Goal: Task Accomplishment & Management: Use online tool/utility

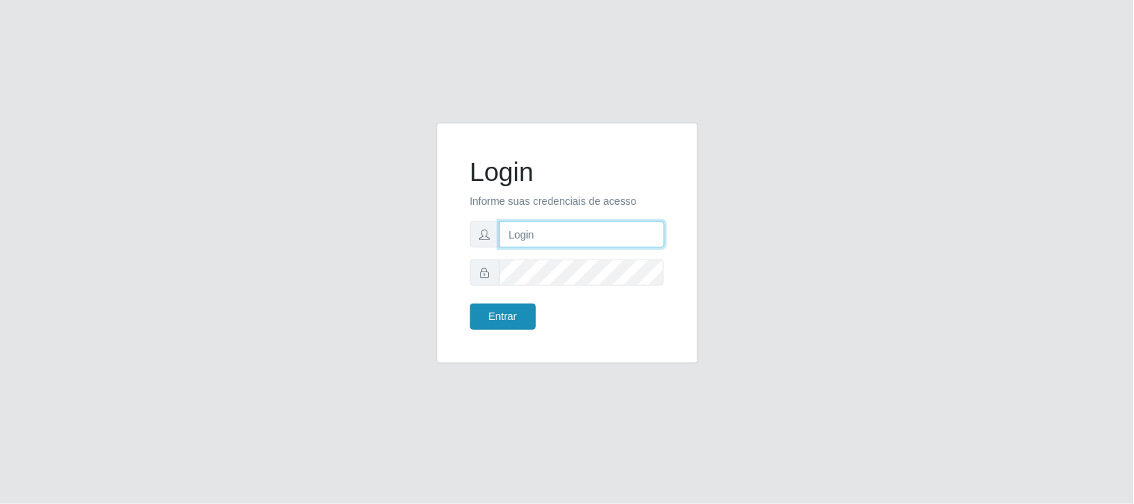
type input "elvis@casatudo"
click at [510, 313] on button "Entrar" at bounding box center [503, 317] width 66 height 26
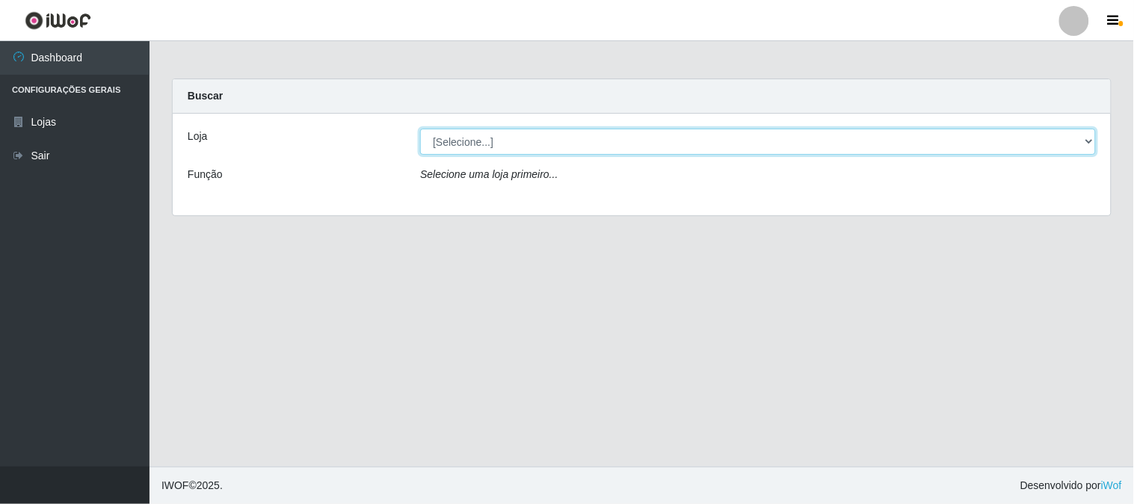
click at [1092, 141] on select "[Selecione...] Casatudo BR" at bounding box center [758, 142] width 676 height 26
select select "197"
click at [420, 129] on select "[Selecione...] Casatudo BR" at bounding box center [758, 142] width 676 height 26
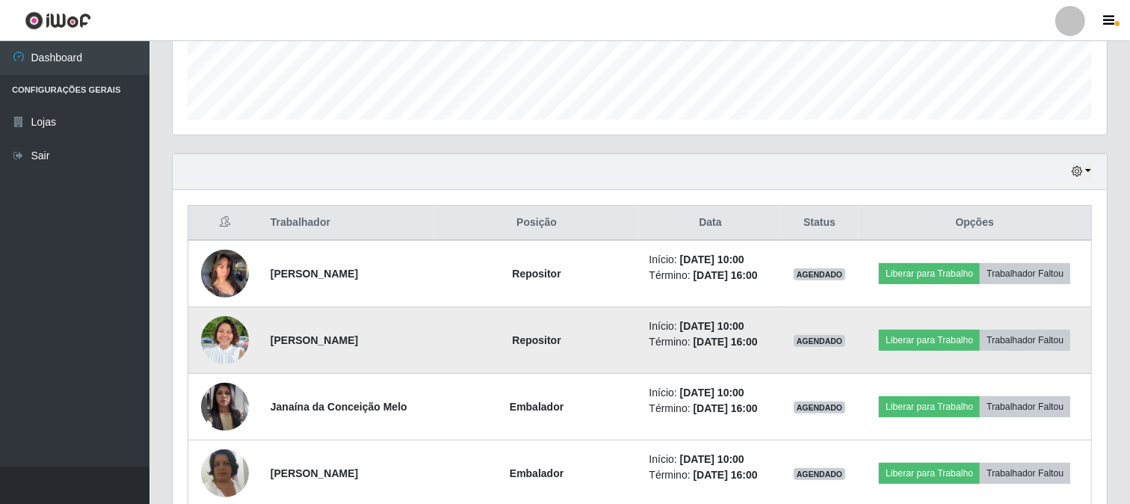
scroll to position [498, 0]
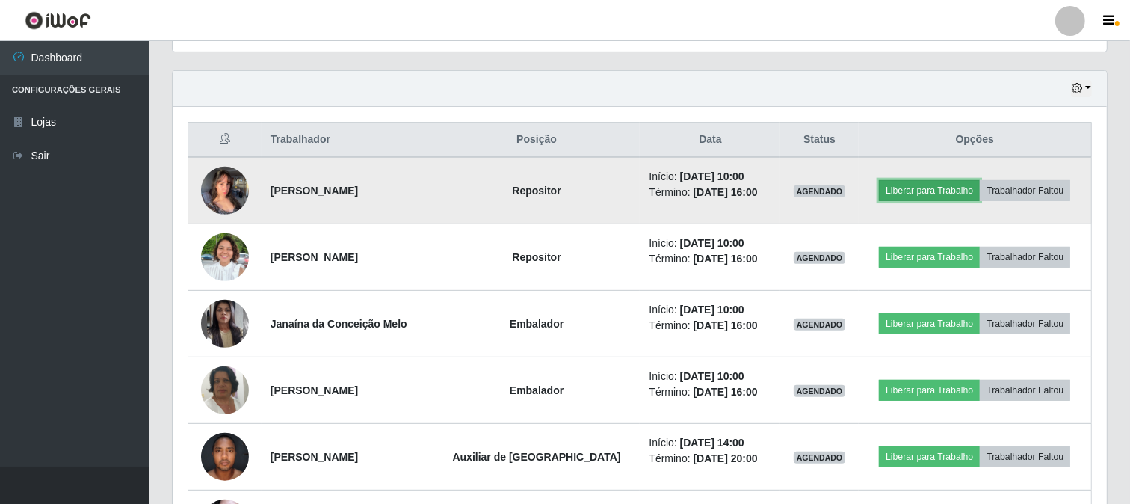
click at [951, 188] on button "Liberar para Trabalho" at bounding box center [929, 190] width 101 height 21
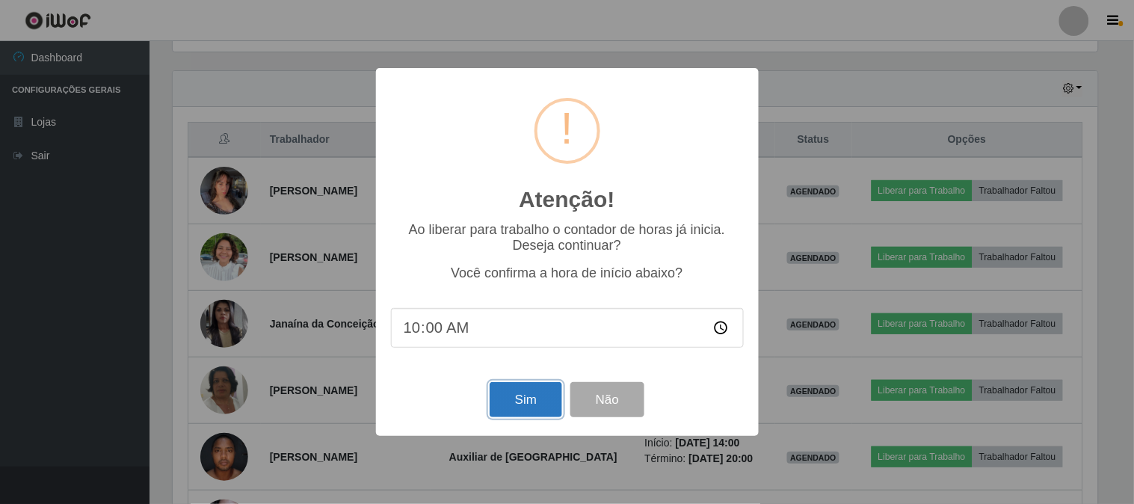
click at [541, 393] on button "Sim" at bounding box center [526, 399] width 73 height 35
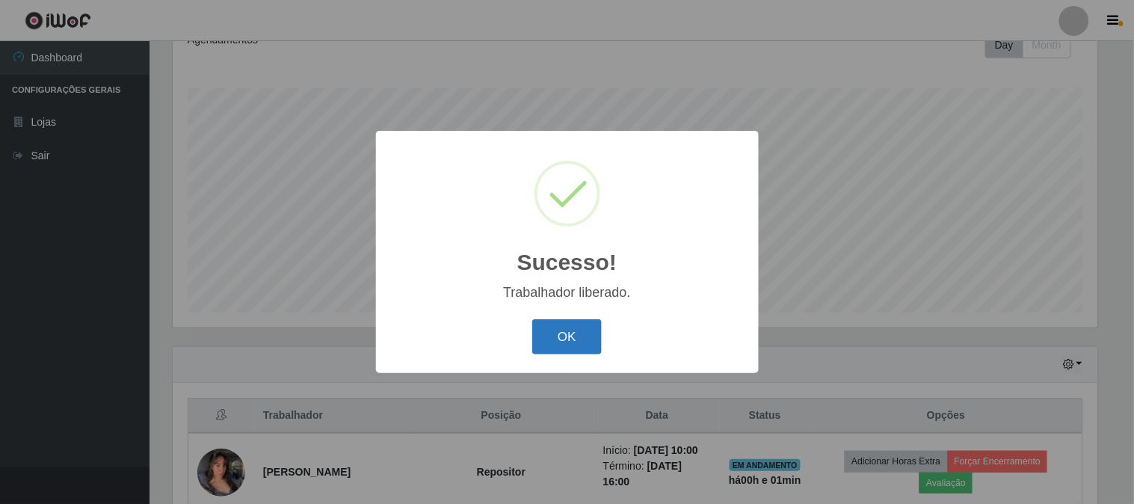
click at [576, 324] on button "OK" at bounding box center [567, 336] width 70 height 35
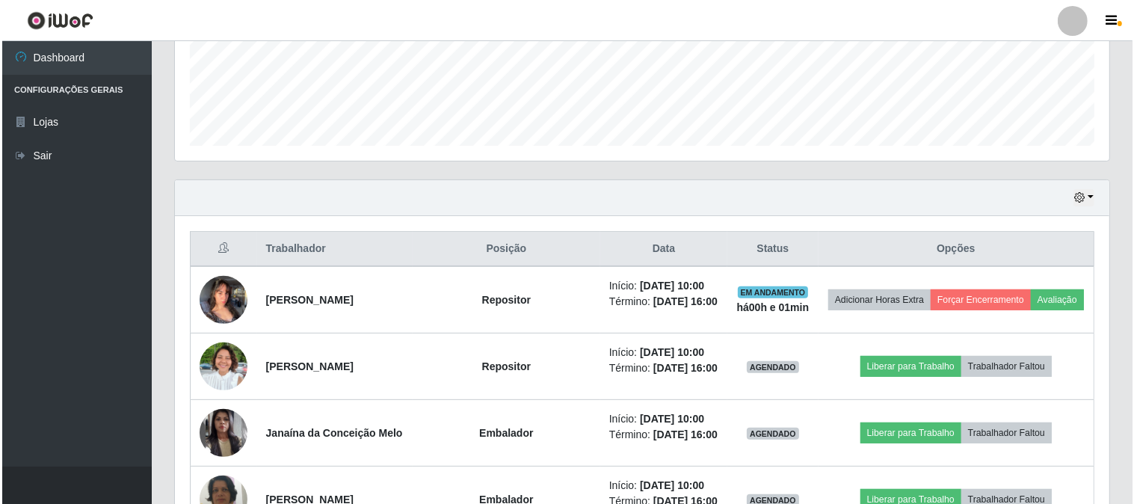
scroll to position [472, 0]
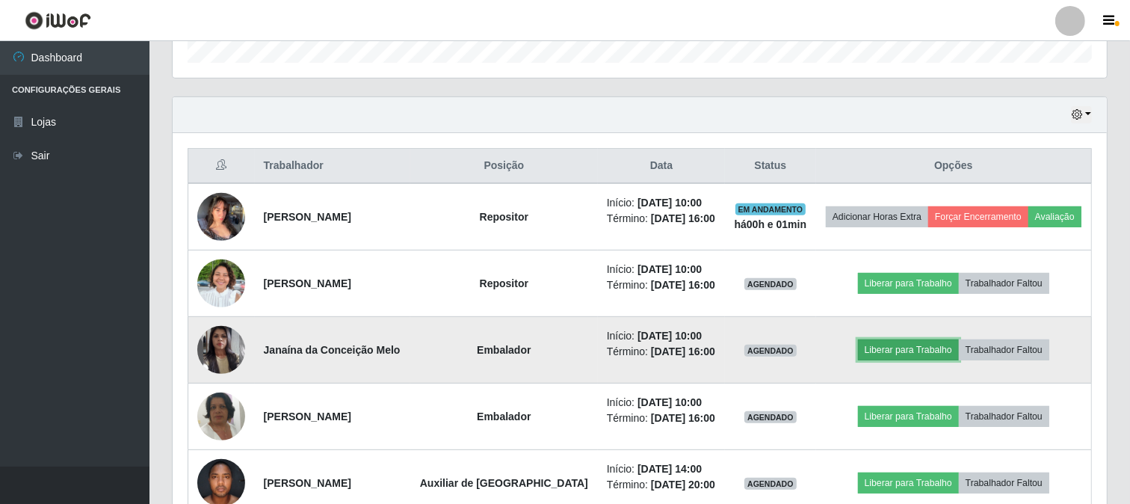
click at [898, 350] on button "Liberar para Trabalho" at bounding box center [908, 349] width 101 height 21
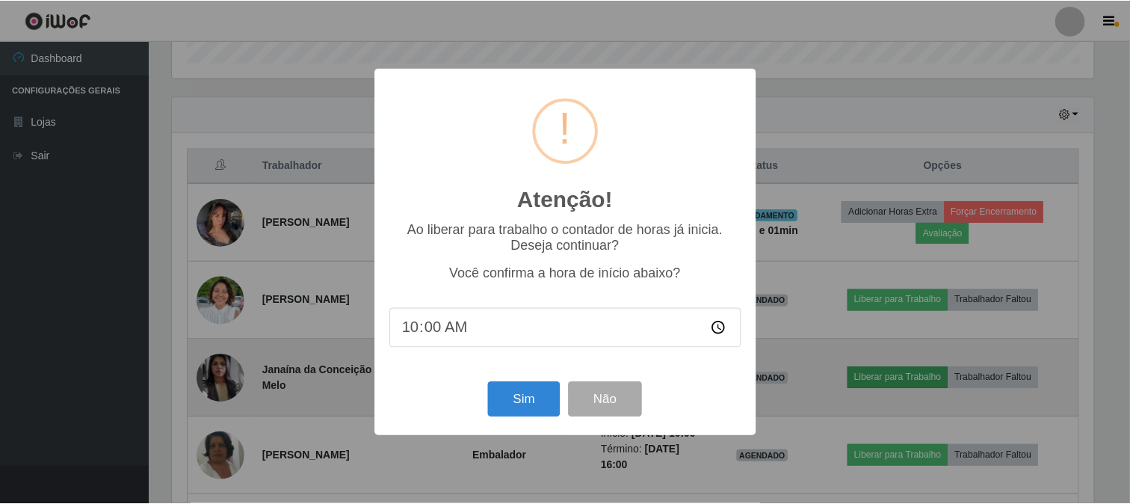
scroll to position [310, 925]
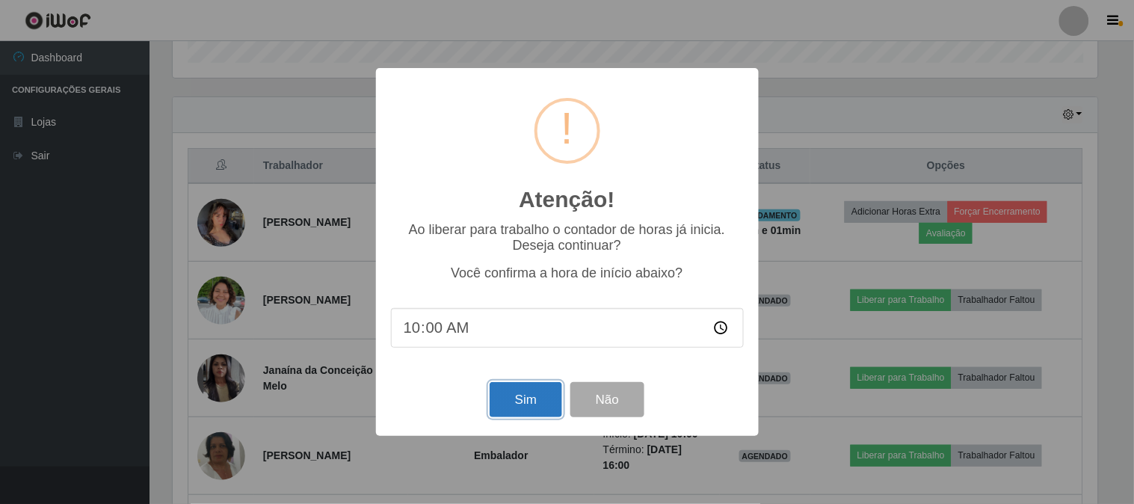
click at [511, 391] on button "Sim" at bounding box center [526, 399] width 73 height 35
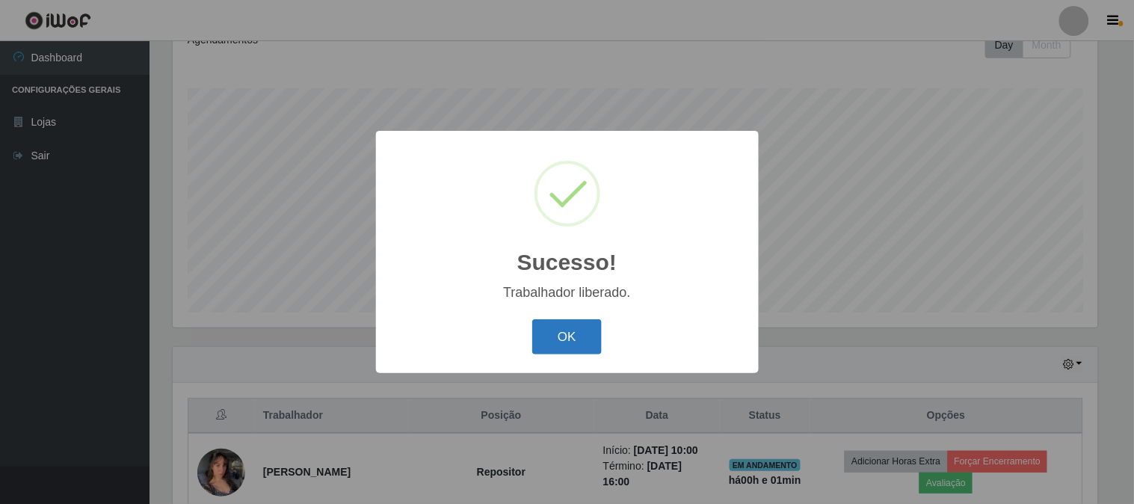
click at [585, 333] on button "OK" at bounding box center [567, 336] width 70 height 35
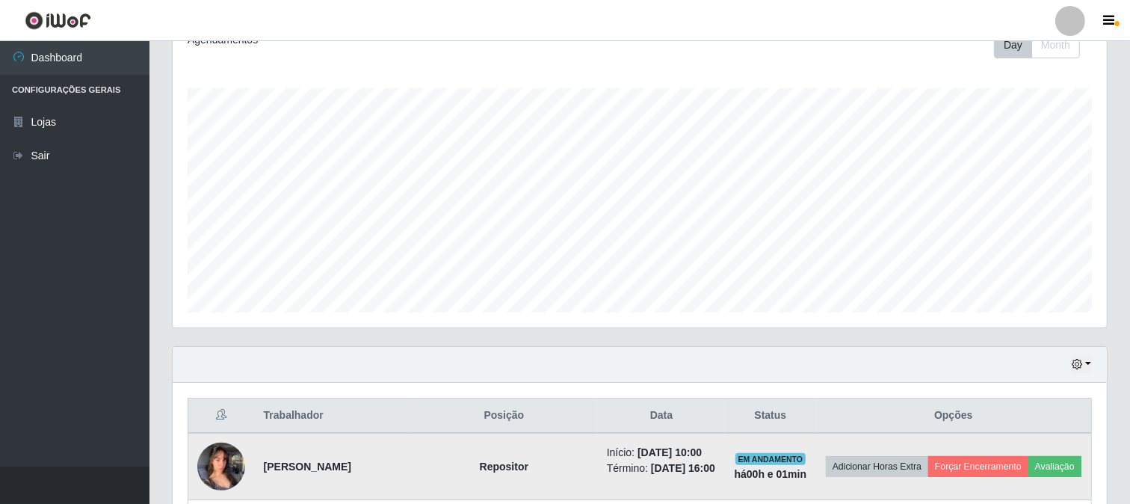
scroll to position [555, 0]
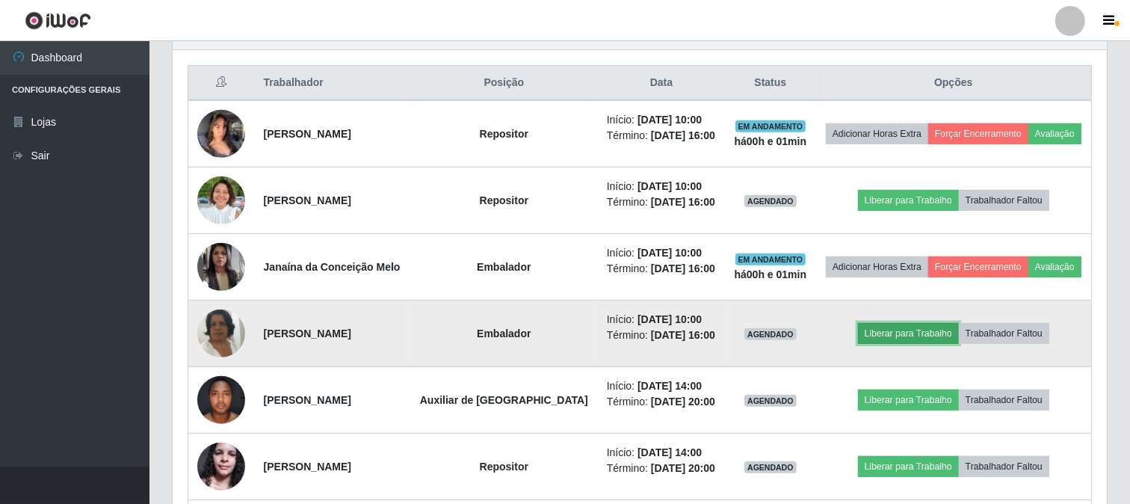
click at [912, 339] on button "Liberar para Trabalho" at bounding box center [908, 333] width 101 height 21
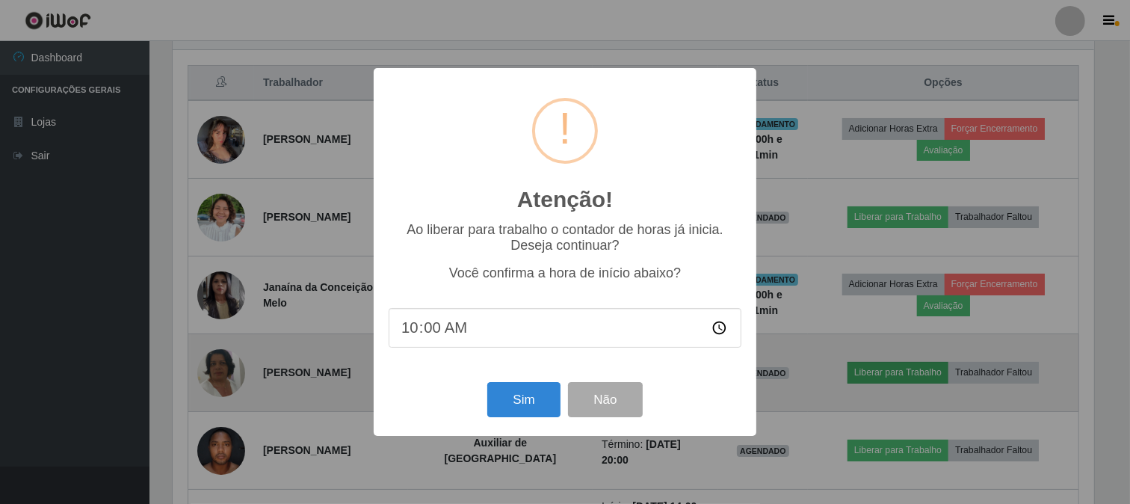
scroll to position [310, 925]
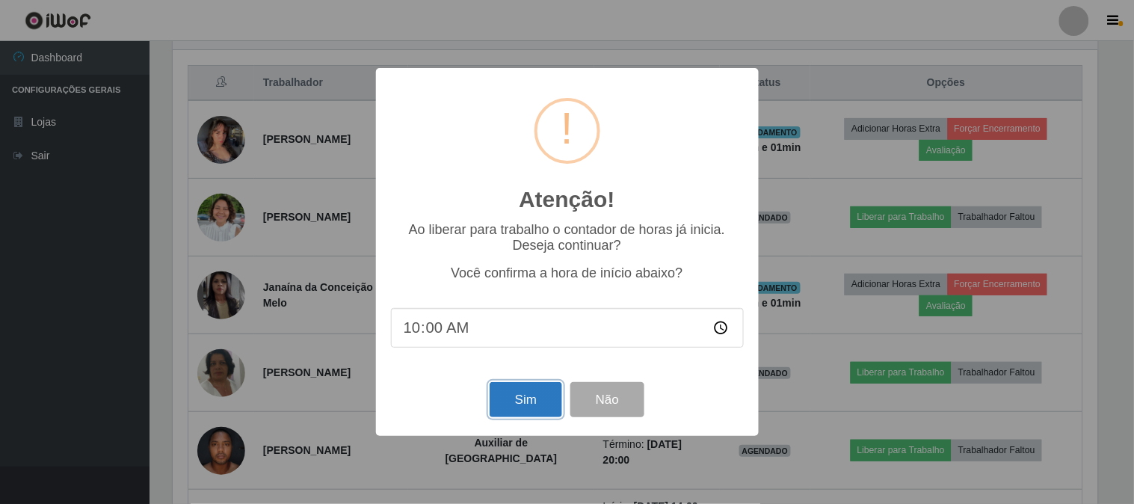
click at [504, 390] on button "Sim" at bounding box center [526, 399] width 73 height 35
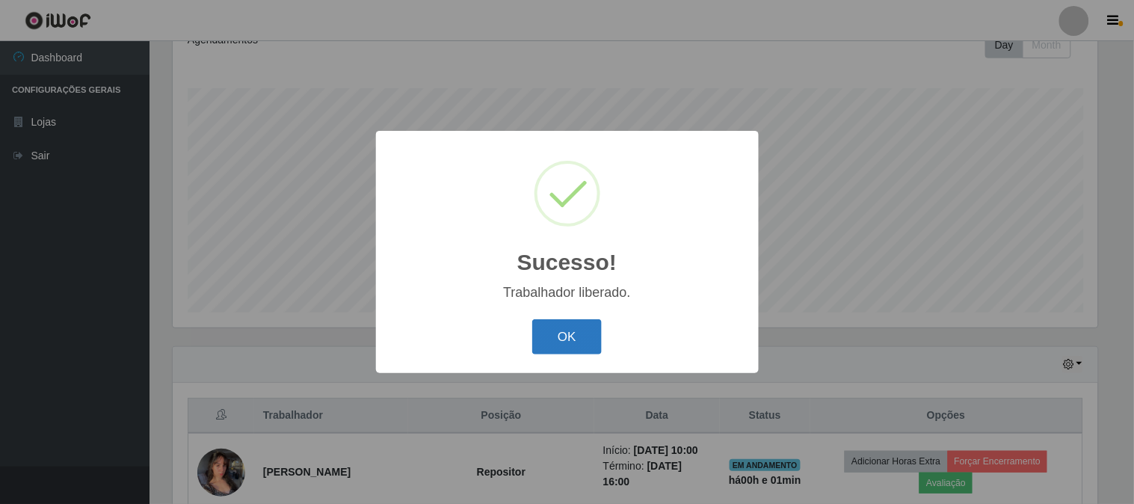
click at [576, 329] on button "OK" at bounding box center [567, 336] width 70 height 35
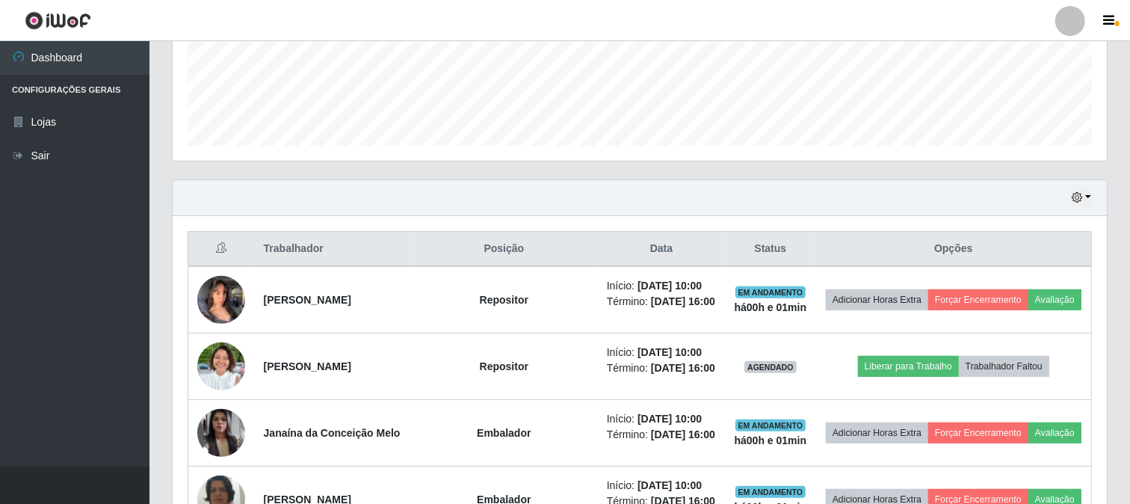
scroll to position [0, 0]
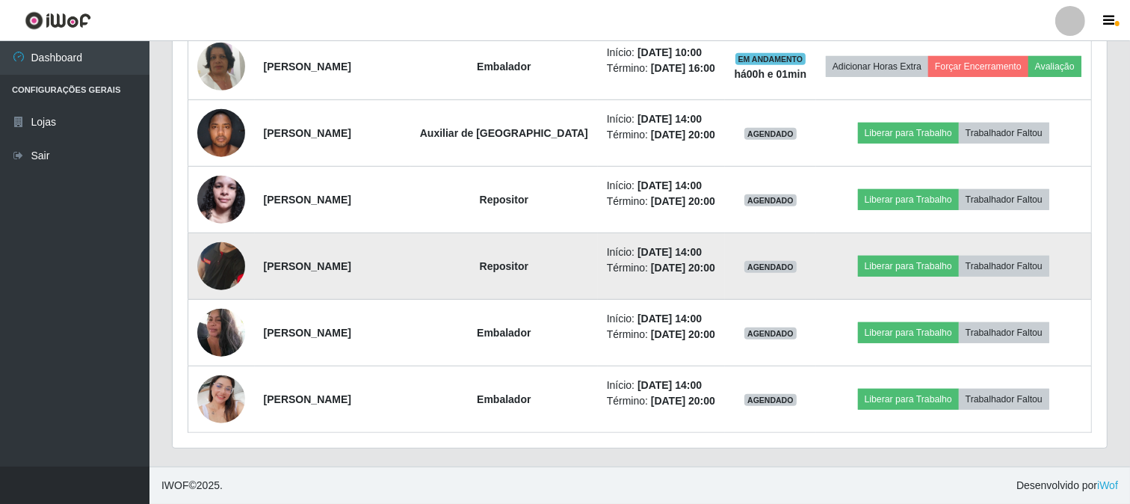
click at [215, 259] on img at bounding box center [221, 267] width 48 height 98
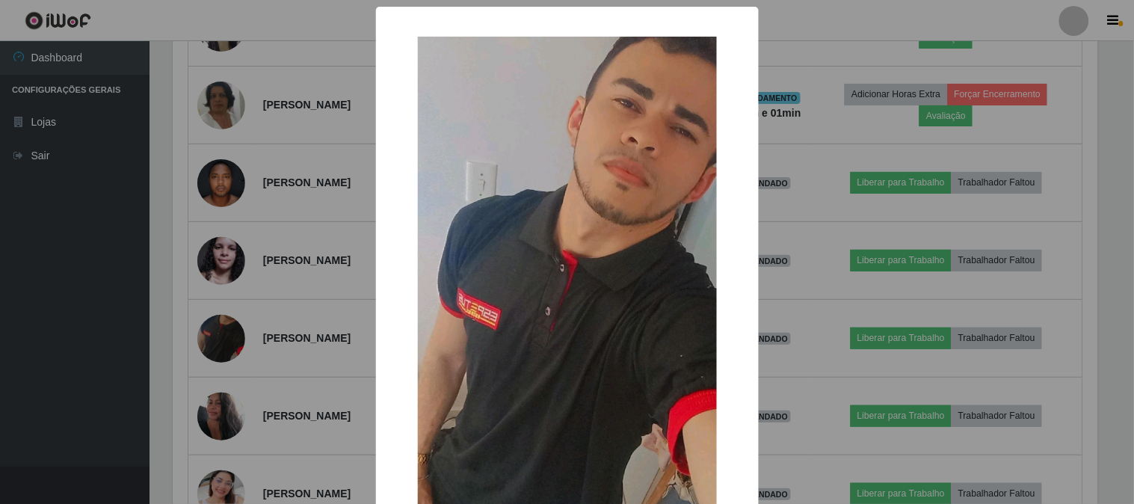
click at [218, 259] on div "× OK Cancel" at bounding box center [567, 252] width 1134 height 504
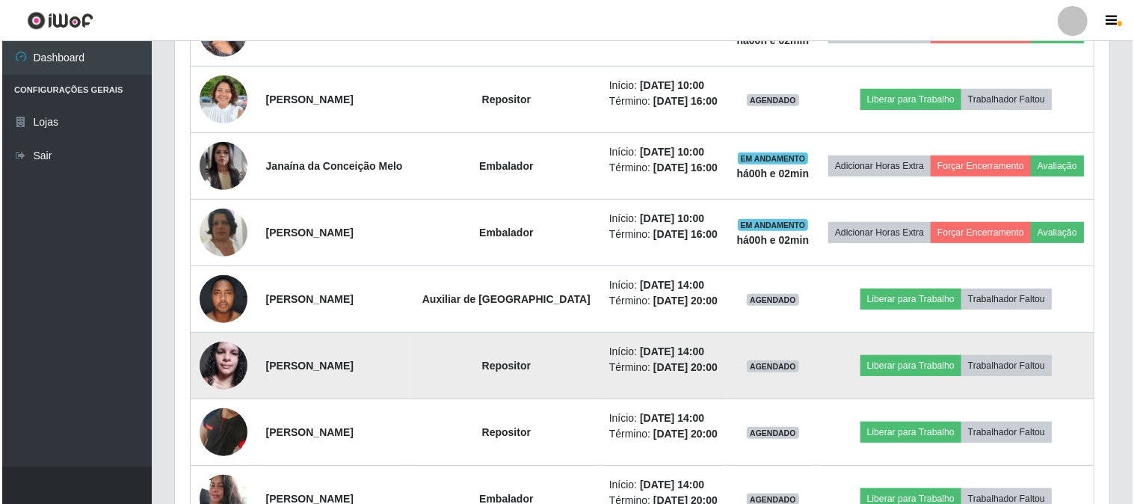
scroll to position [573, 0]
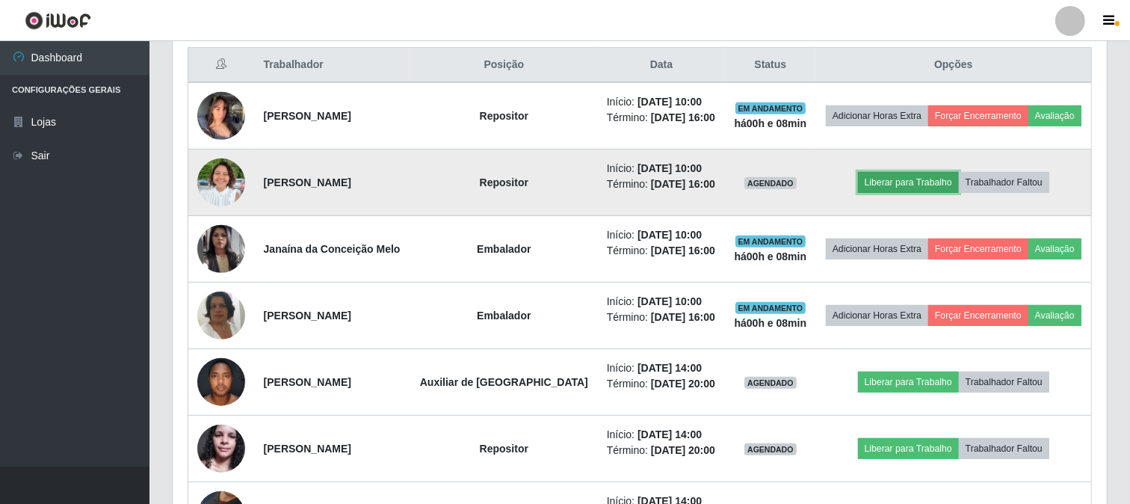
click at [900, 182] on button "Liberar para Trabalho" at bounding box center [908, 182] width 101 height 21
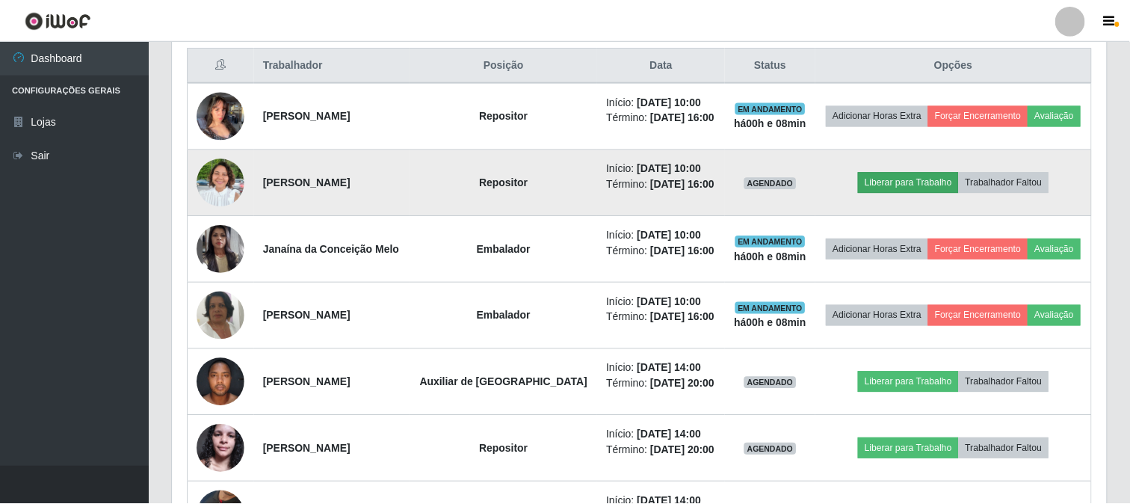
scroll to position [310, 925]
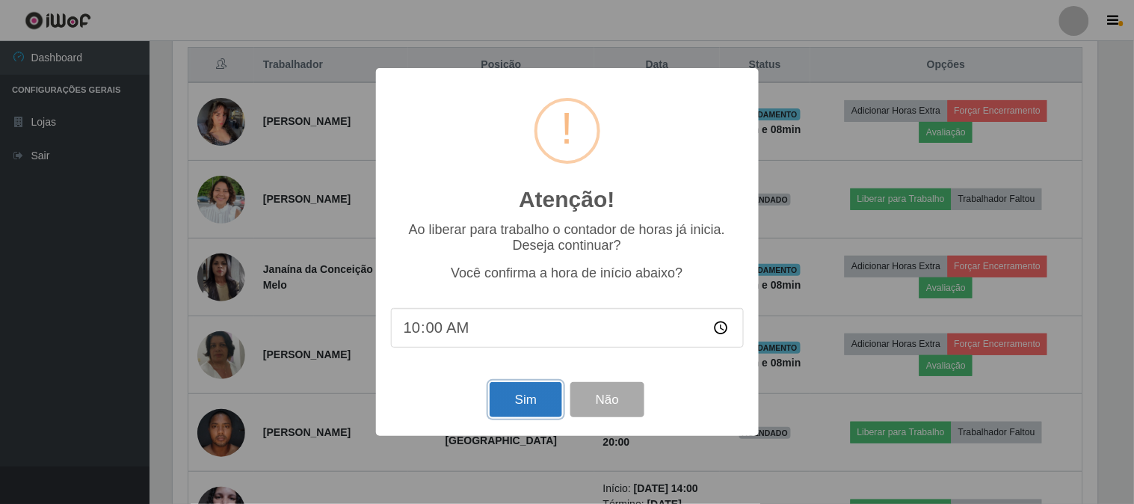
click at [520, 398] on button "Sim" at bounding box center [526, 399] width 73 height 35
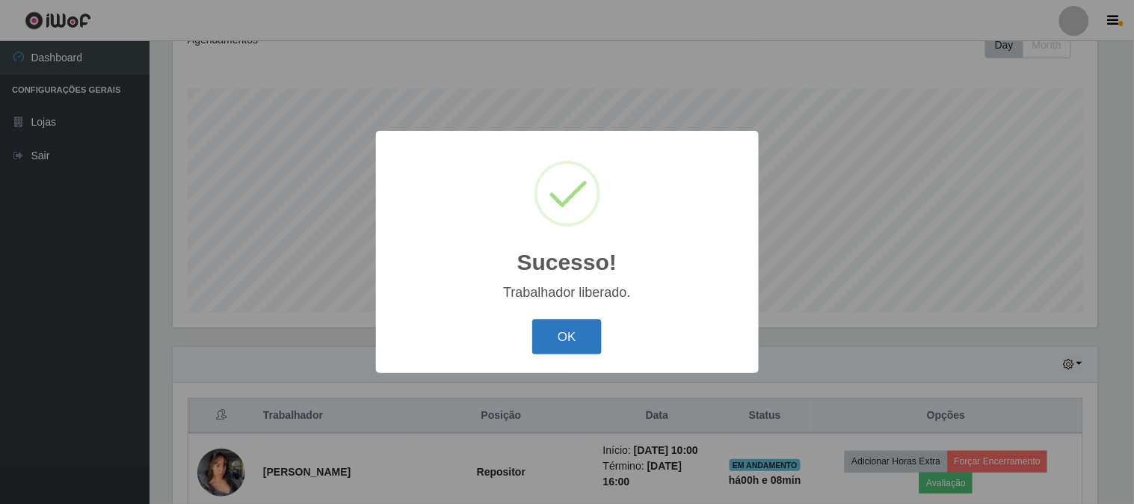
click at [571, 338] on button "OK" at bounding box center [567, 336] width 70 height 35
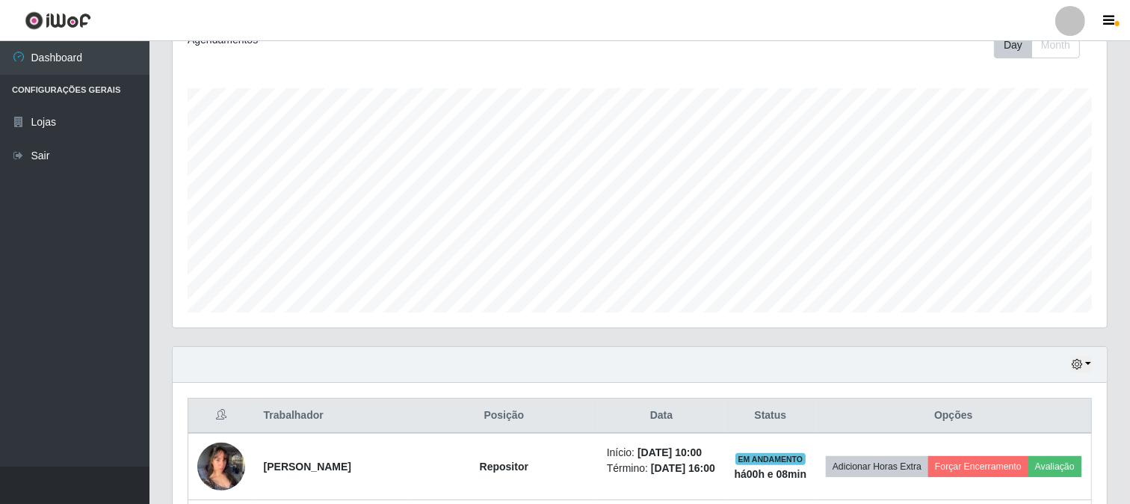
scroll to position [472, 0]
